Goal: Find specific page/section: Find specific page/section

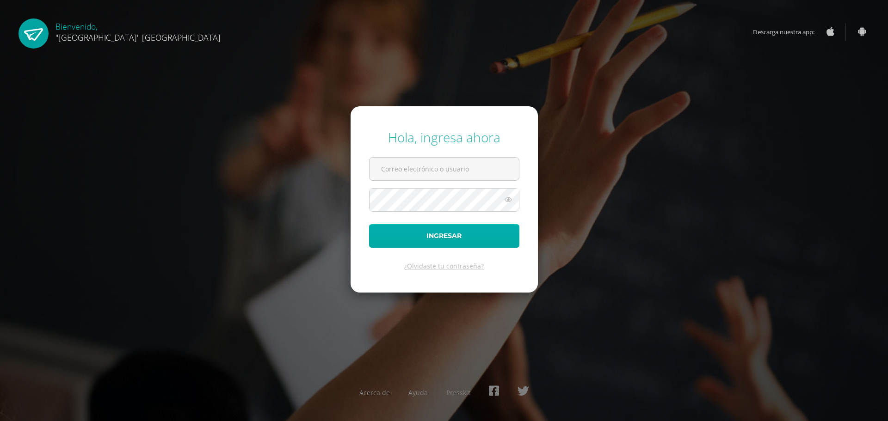
type input "[PERSON_NAME][EMAIL_ADDRESS][DOMAIN_NAME]"
click at [413, 234] on button "Ingresar" at bounding box center [444, 236] width 150 height 24
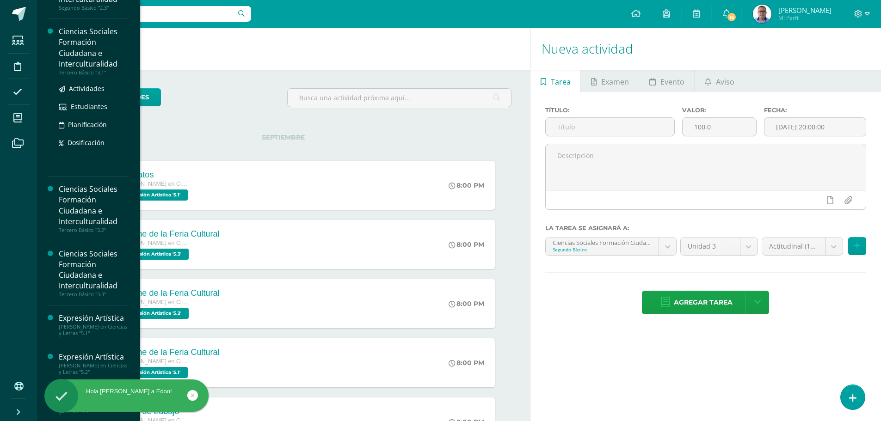
scroll to position [176, 0]
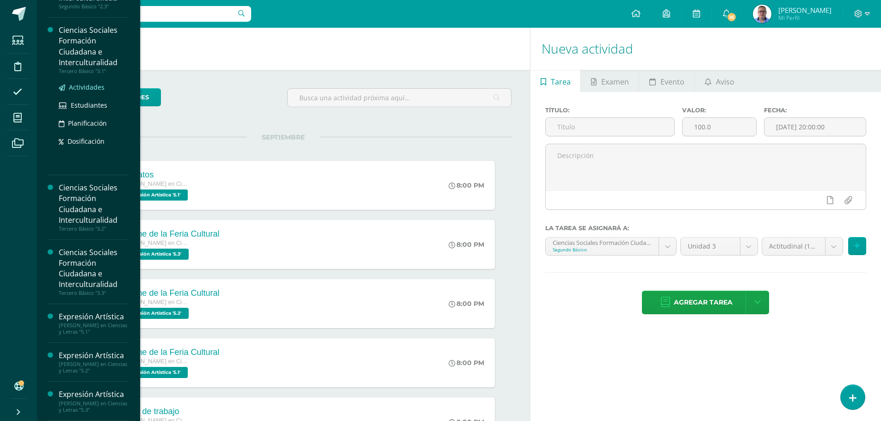
click at [90, 89] on span "Actividades" at bounding box center [87, 87] width 36 height 9
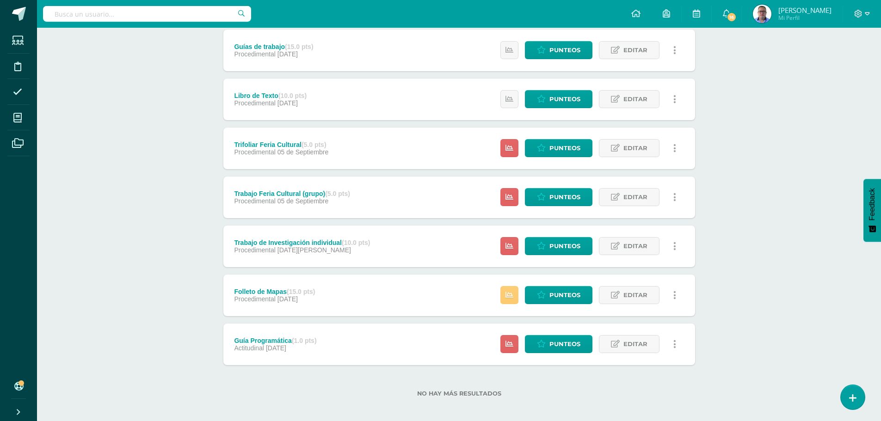
scroll to position [130, 0]
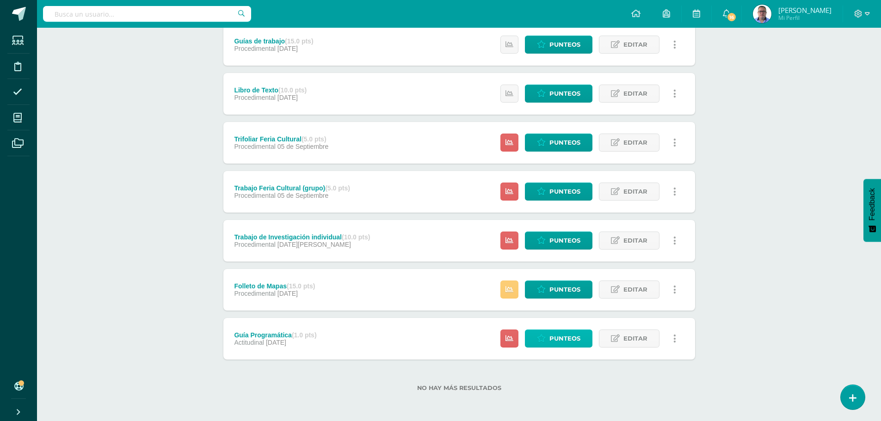
click at [559, 339] on span "Punteos" at bounding box center [564, 338] width 31 height 17
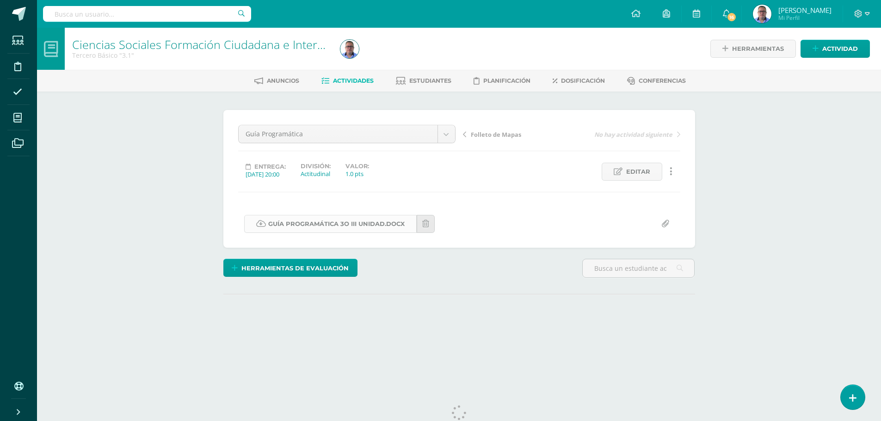
click at [355, 225] on link "Guía Programática 3o III unidad.docx" at bounding box center [330, 224] width 172 height 18
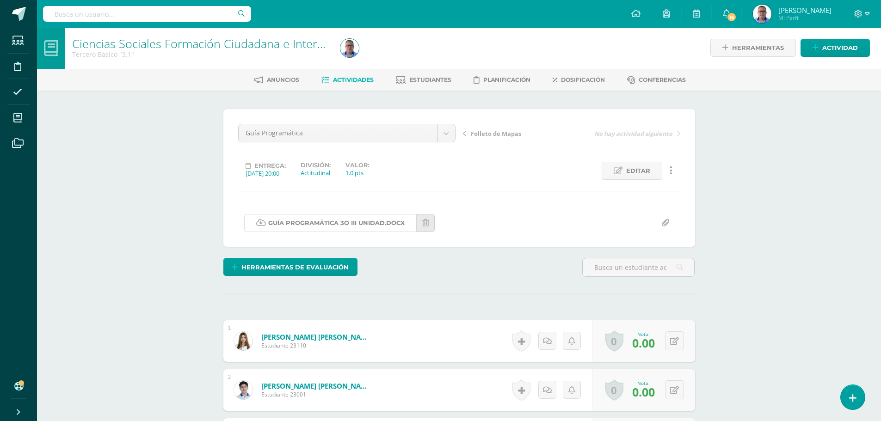
scroll to position [1, 0]
